Goal: Navigation & Orientation: Find specific page/section

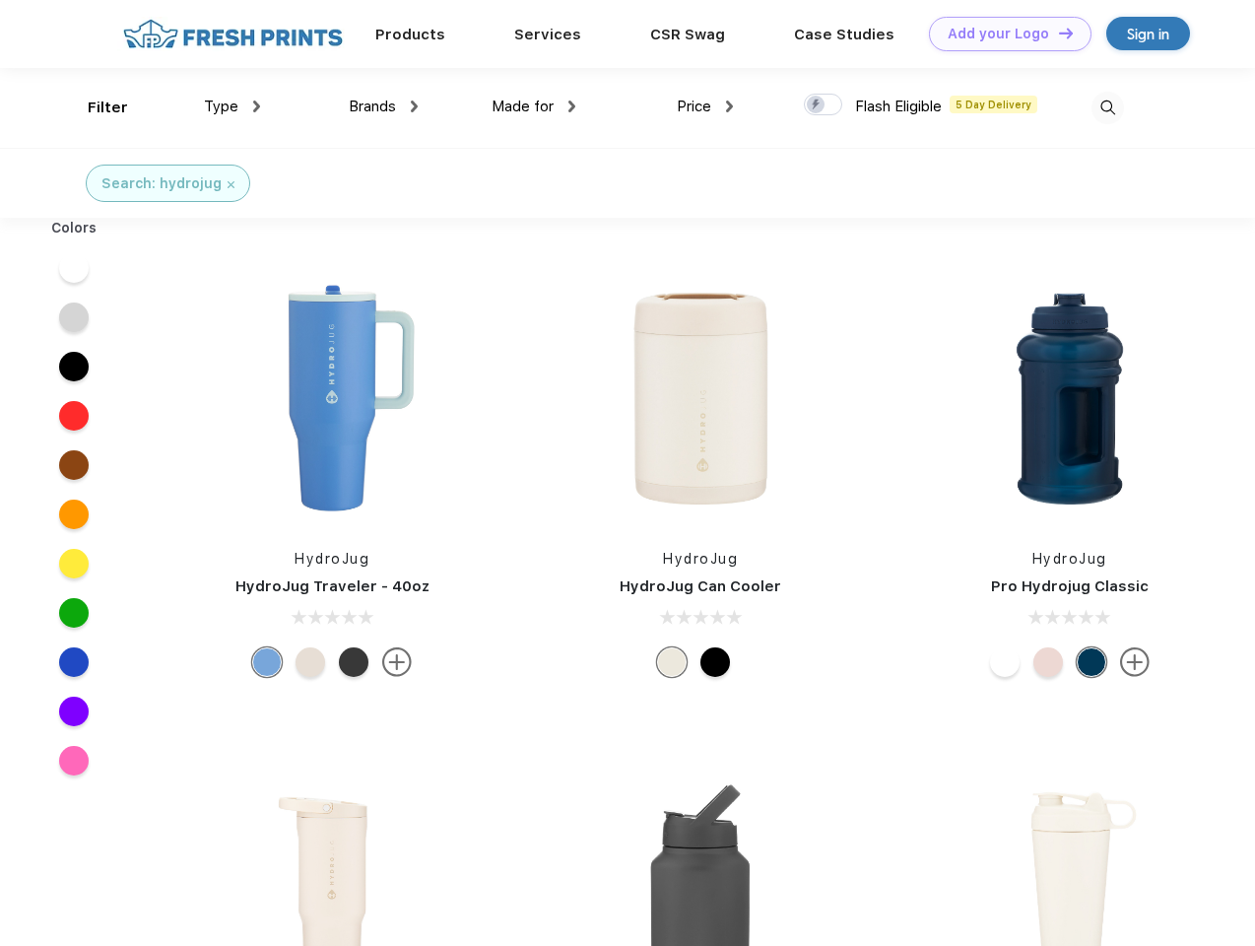
click at [1003, 34] on link "Add your Logo Design Tool" at bounding box center [1010, 34] width 163 height 34
click at [0, 0] on div "Design Tool" at bounding box center [0, 0] width 0 height 0
click at [1057, 33] on link "Add your Logo Design Tool" at bounding box center [1010, 34] width 163 height 34
click at [95, 107] on div "Filter" at bounding box center [108, 108] width 40 height 23
click at [233, 106] on span "Type" at bounding box center [221, 107] width 34 height 18
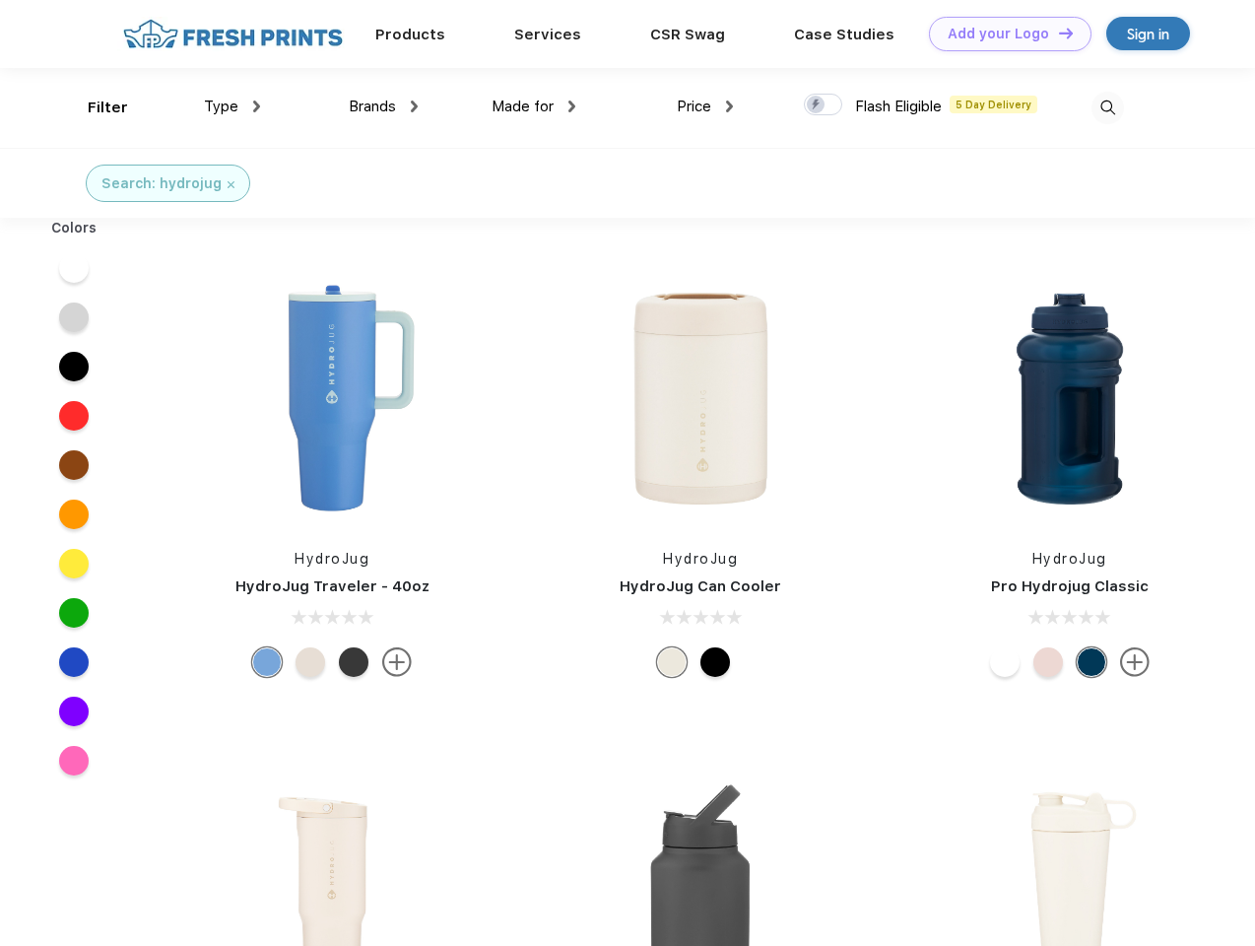
click at [383, 106] on span "Brands" at bounding box center [372, 107] width 47 height 18
click at [534, 106] on span "Made for" at bounding box center [523, 107] width 62 height 18
click at [706, 106] on span "Price" at bounding box center [694, 107] width 34 height 18
click at [824, 105] on div at bounding box center [823, 105] width 38 height 22
click at [817, 105] on input "checkbox" at bounding box center [810, 99] width 13 height 13
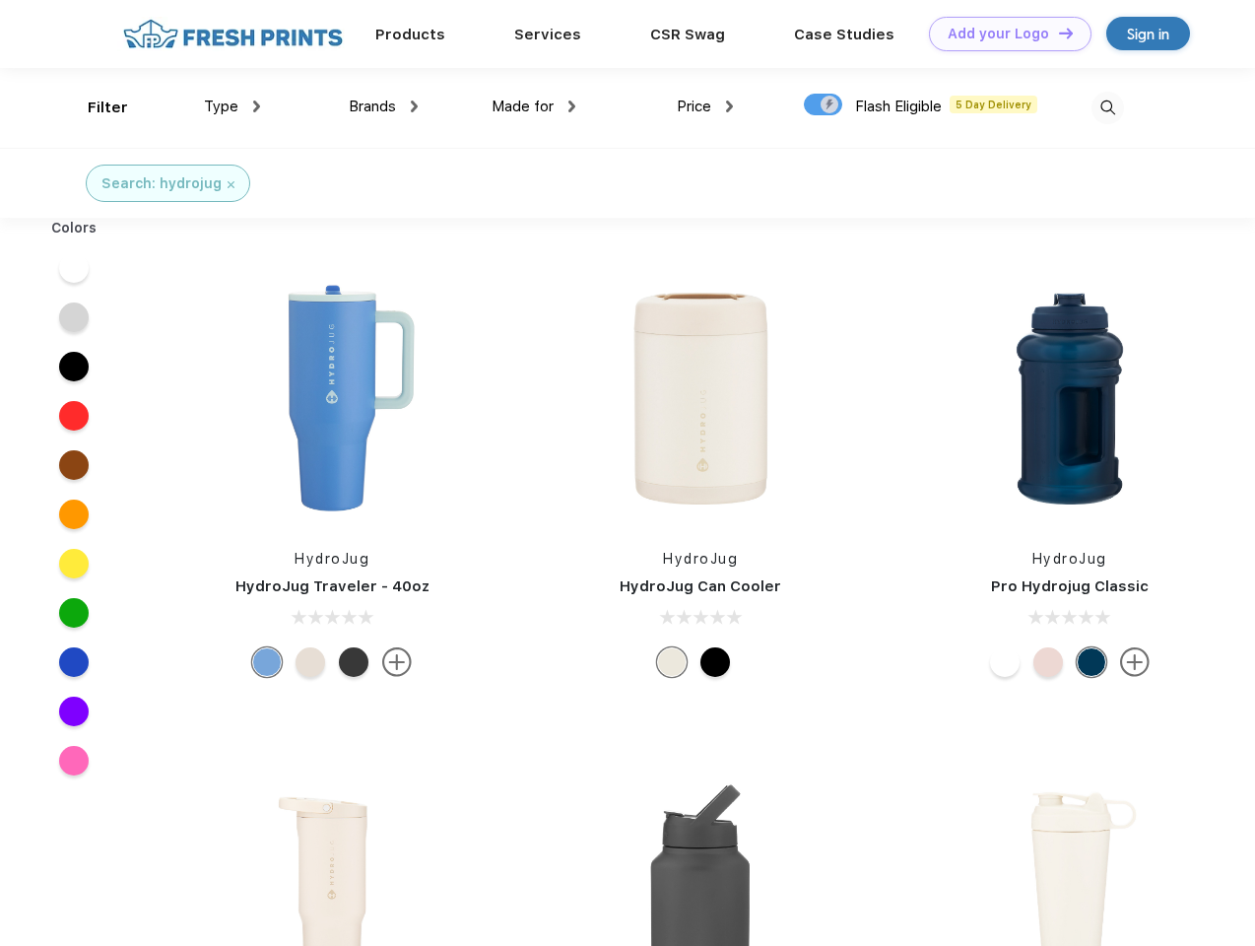
click at [1108, 107] on img at bounding box center [1108, 108] width 33 height 33
